Goal: Information Seeking & Learning: Learn about a topic

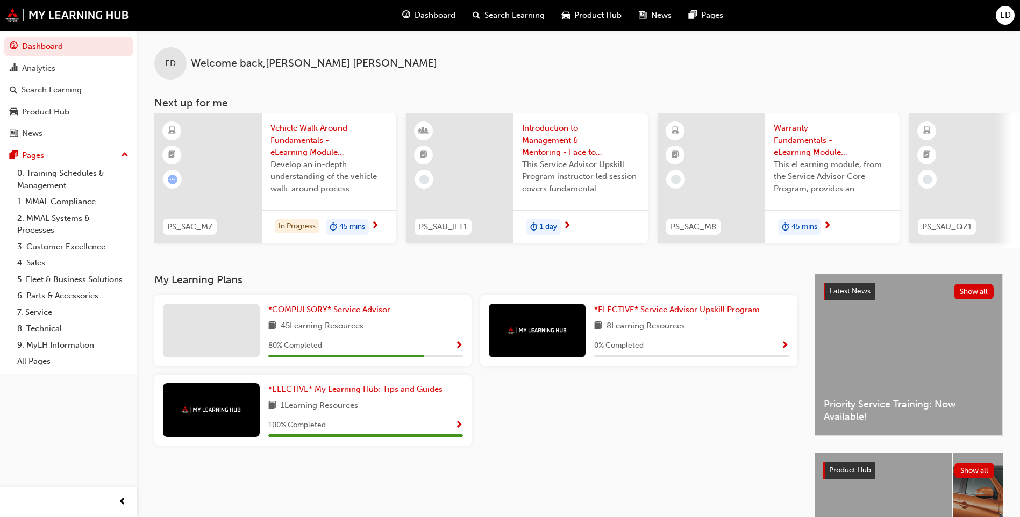
click at [308, 316] on link "*COMPULSORY* Service Advisor" at bounding box center [331, 310] width 126 height 12
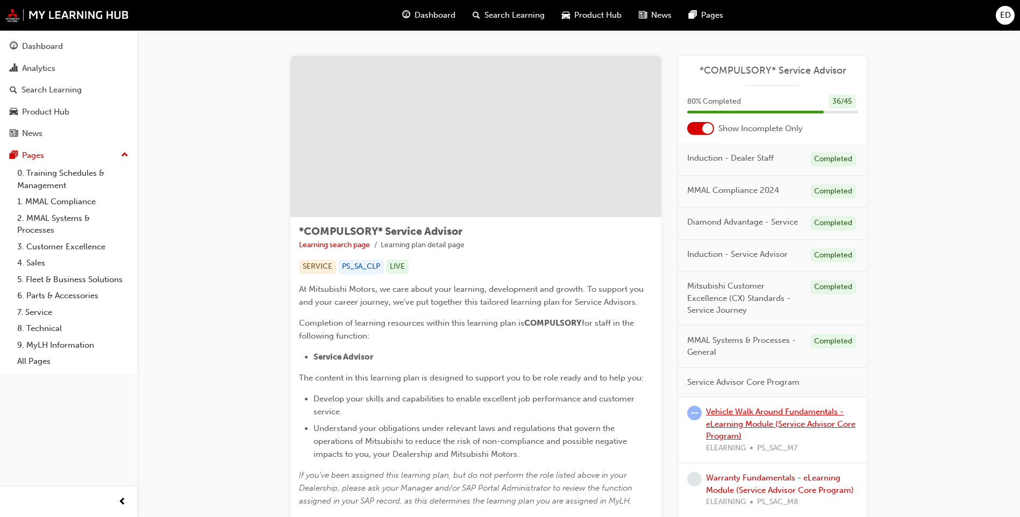
click at [731, 431] on link "Vehicle Walk Around Fundamentals - eLearning Module (Service Advisor Core Progr…" at bounding box center [781, 424] width 150 height 34
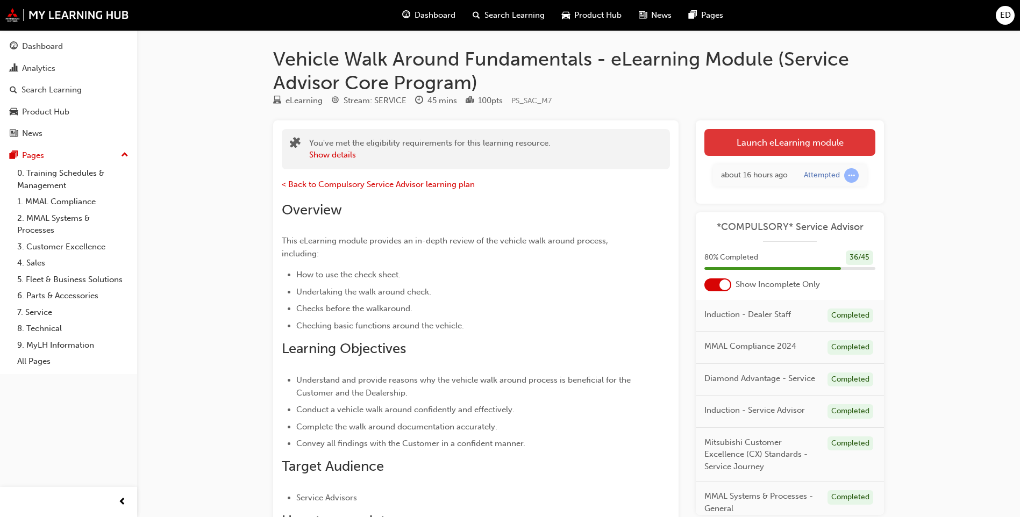
click at [758, 151] on link "Launch eLearning module" at bounding box center [790, 142] width 171 height 27
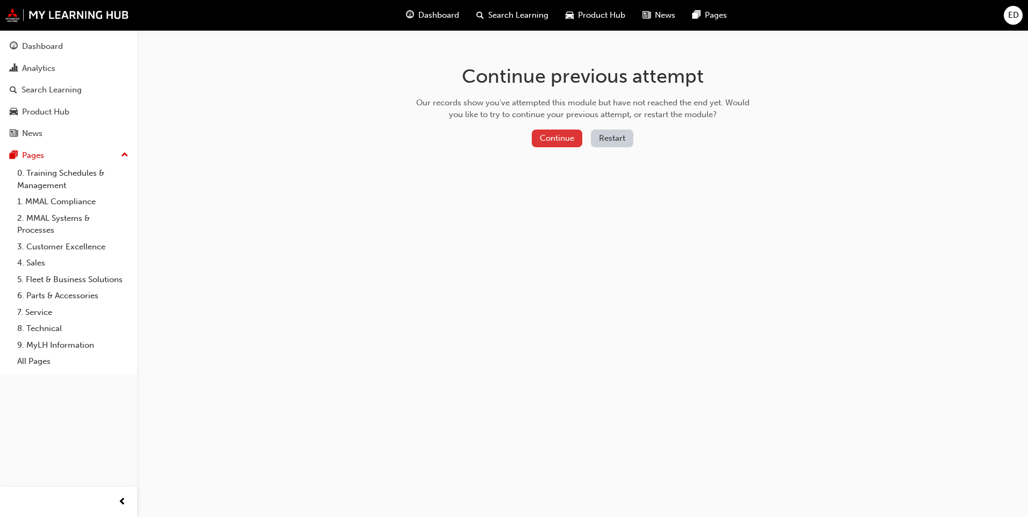
click at [557, 145] on button "Continue" at bounding box center [557, 139] width 51 height 18
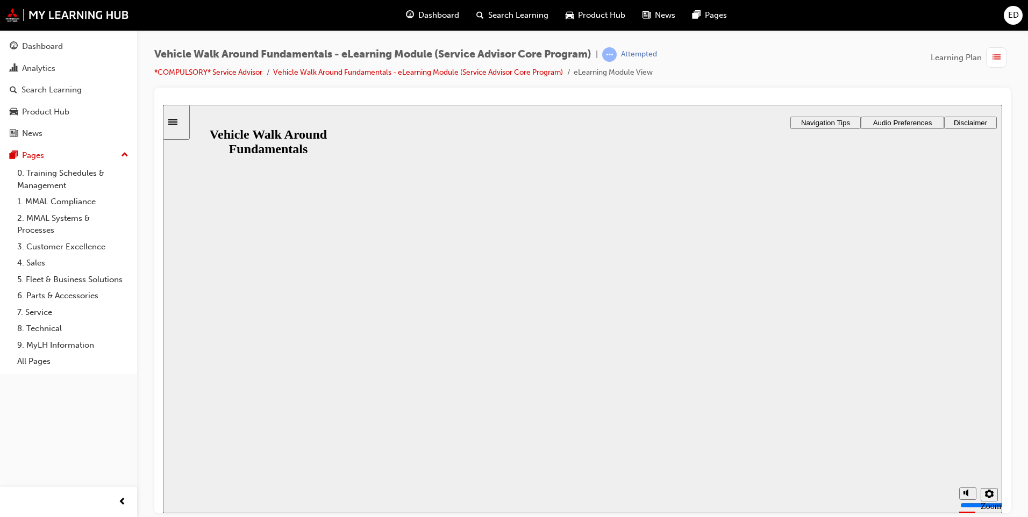
click at [204, 499] on button "Resume" at bounding box center [183, 505] width 41 height 13
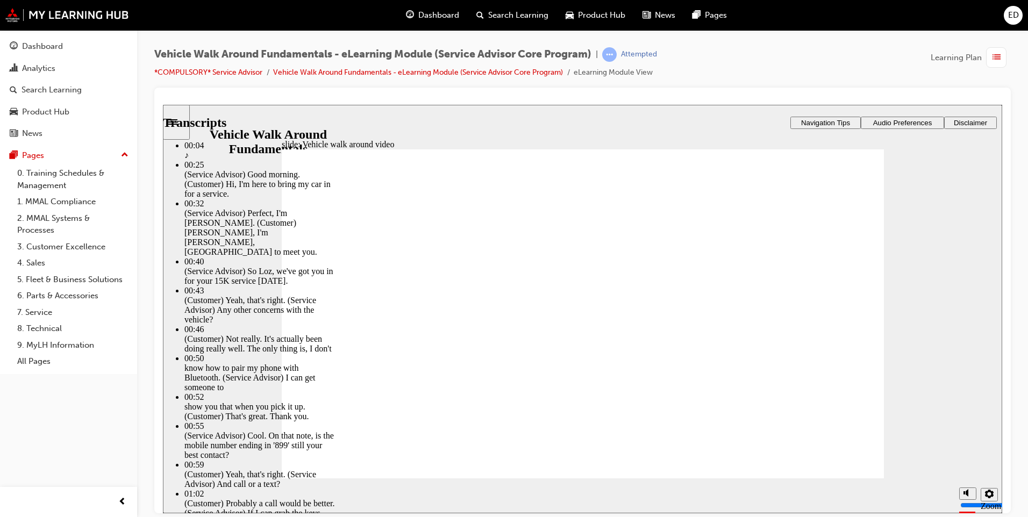
type input "757"
